Goal: Task Accomplishment & Management: Manage account settings

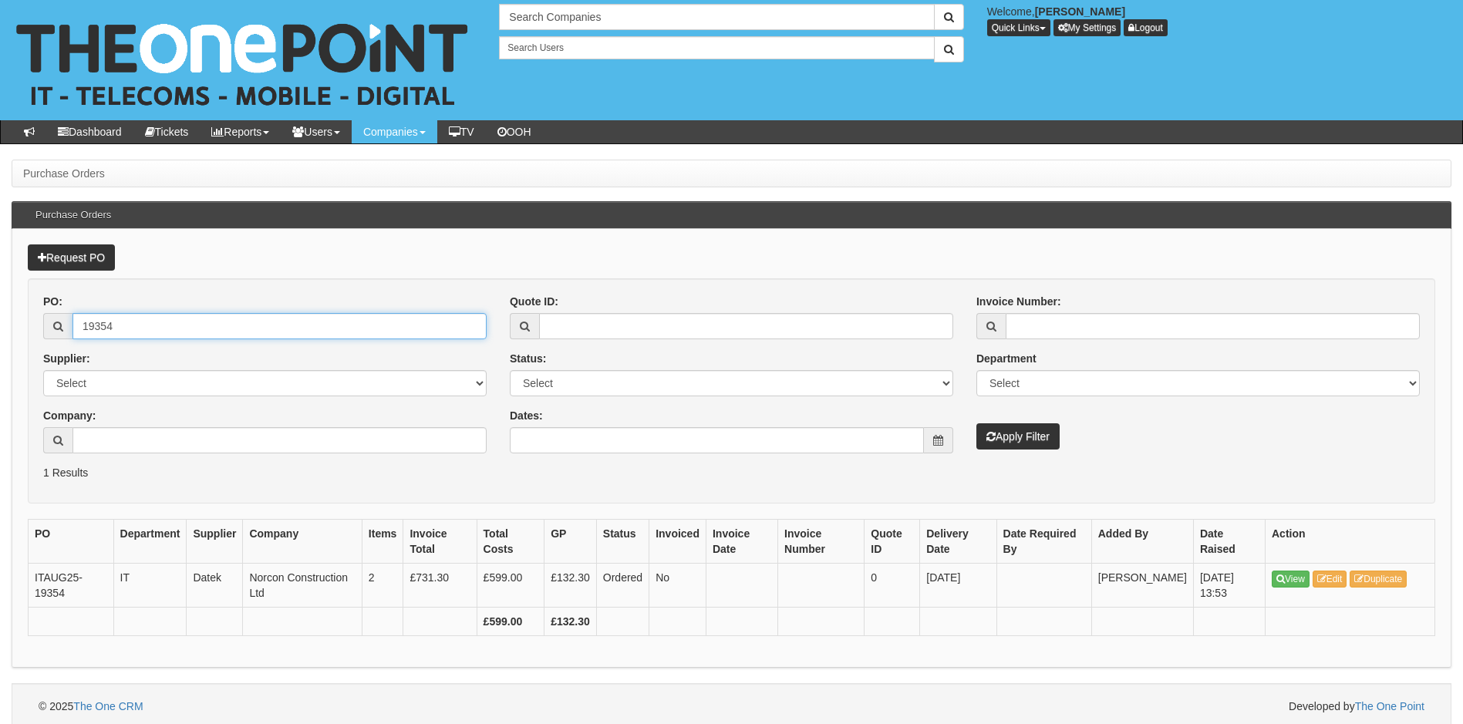
drag, startPoint x: 137, startPoint y: 331, endPoint x: 49, endPoint y: 330, distance: 87.9
click at [49, 330] on div "19354" at bounding box center [264, 326] width 443 height 26
type input "19229"
click at [976, 423] on button "Apply Filter" at bounding box center [1017, 436] width 83 height 26
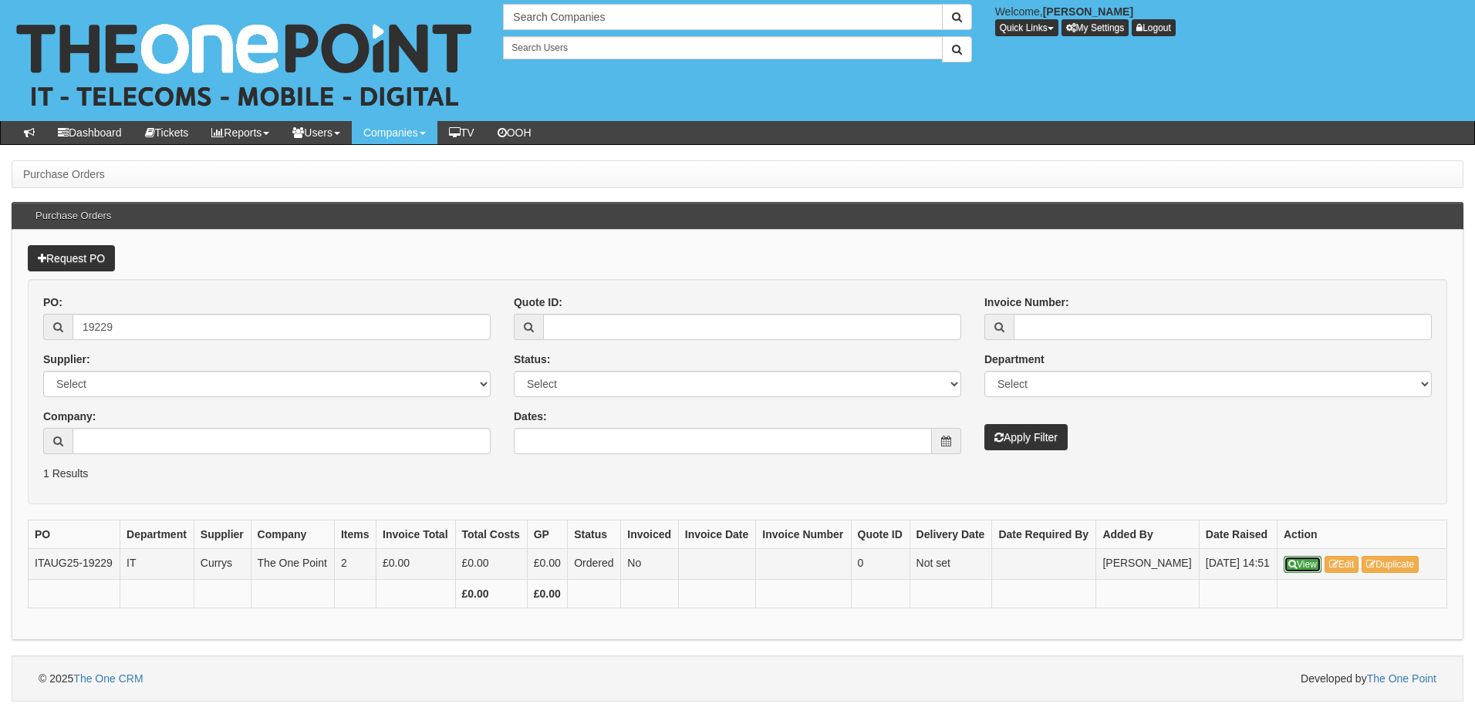
click at [1290, 563] on icon at bounding box center [1292, 564] width 8 height 9
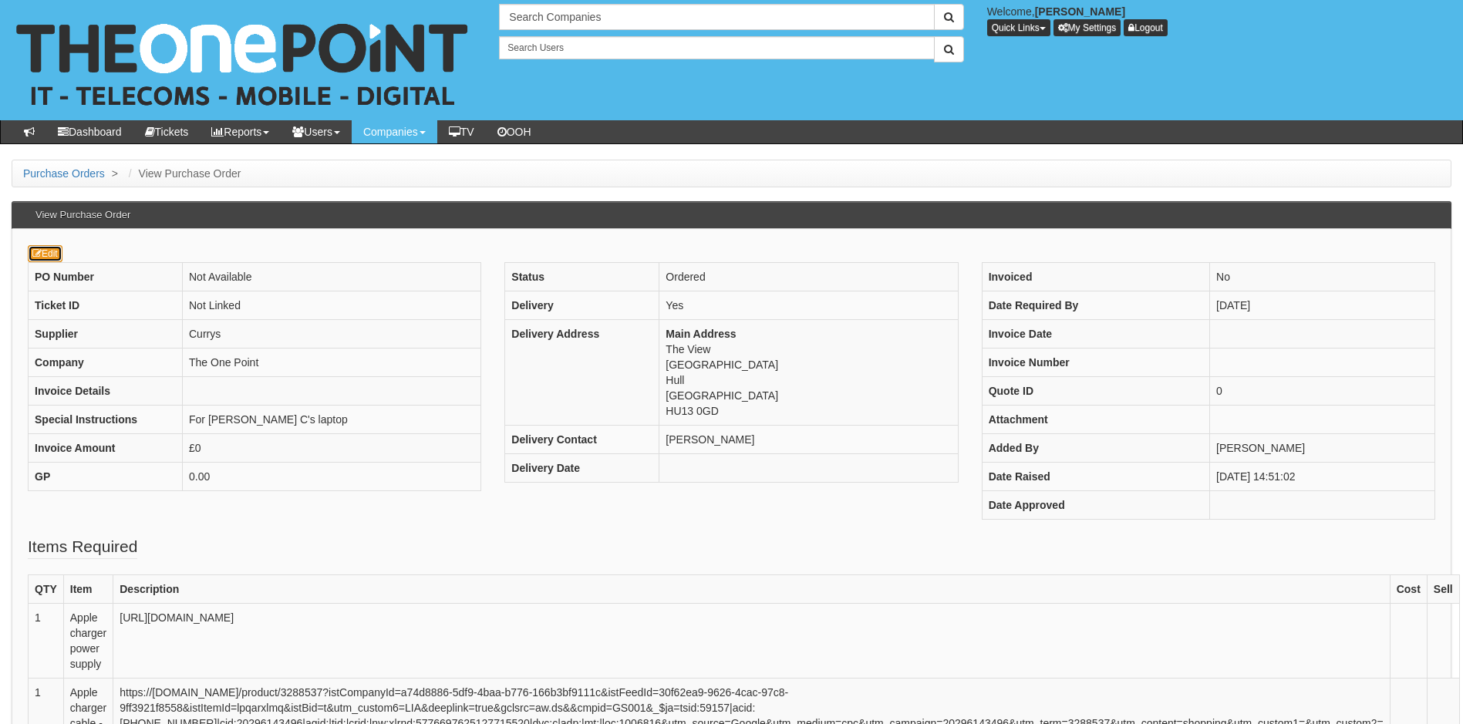
click at [37, 249] on icon at bounding box center [36, 253] width 9 height 9
